Goal: Navigation & Orientation: Find specific page/section

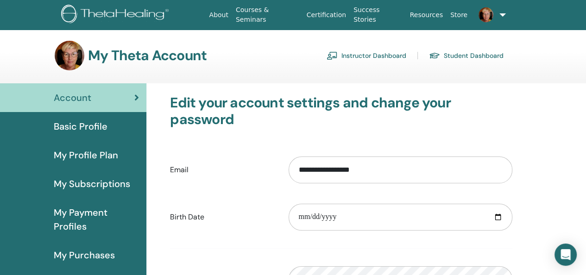
click at [346, 56] on link "Instructor Dashboard" at bounding box center [366, 55] width 80 height 15
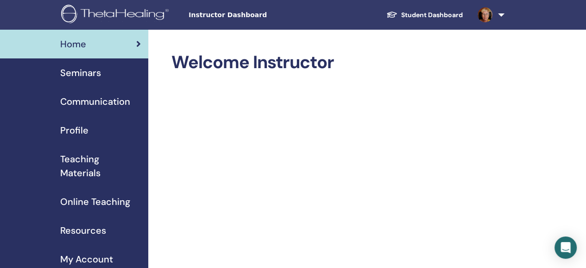
click at [81, 76] on span "Seminars" at bounding box center [80, 73] width 41 height 14
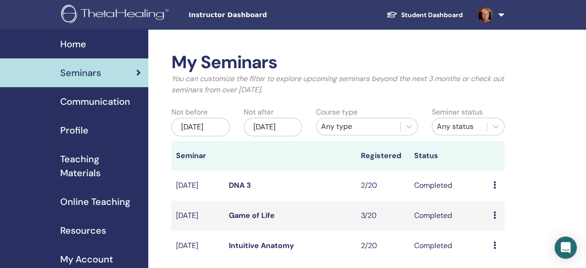
click at [78, 70] on span "Seminars" at bounding box center [80, 73] width 41 height 14
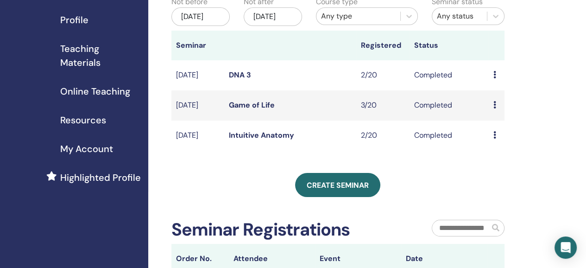
scroll to position [139, 0]
